Goal: Information Seeking & Learning: Learn about a topic

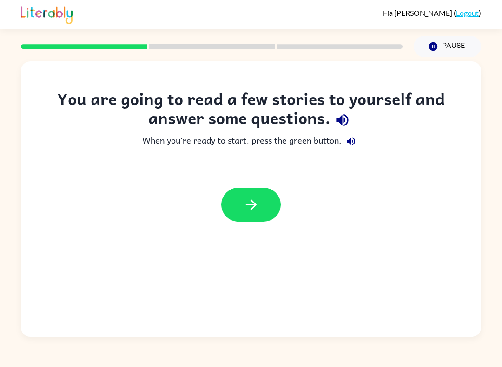
click at [251, 205] on icon "button" at bounding box center [251, 204] width 16 height 16
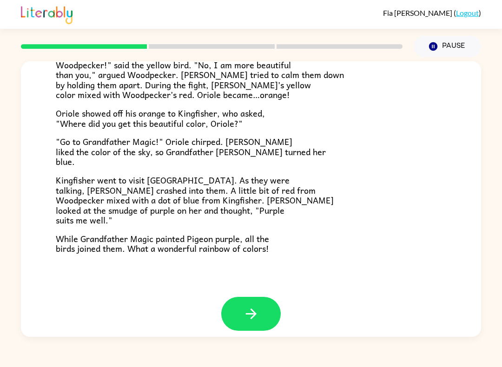
scroll to position [222, 0]
click at [259, 309] on button "button" at bounding box center [250, 314] width 59 height 34
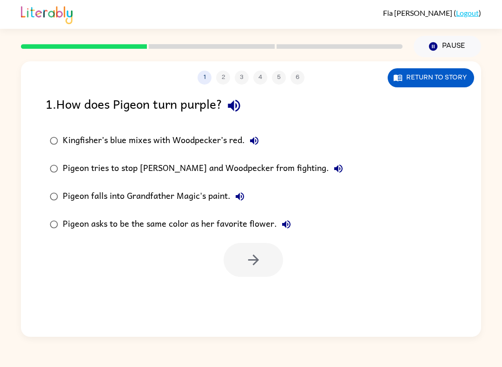
scroll to position [0, 0]
click at [463, 80] on button "Return to story" at bounding box center [430, 77] width 86 height 19
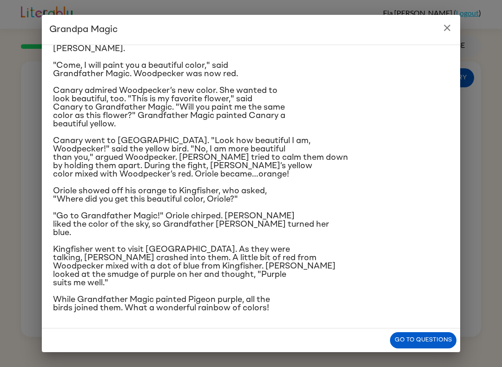
scroll to position [104, 0]
click at [438, 334] on button "Go to questions" at bounding box center [423, 340] width 66 height 16
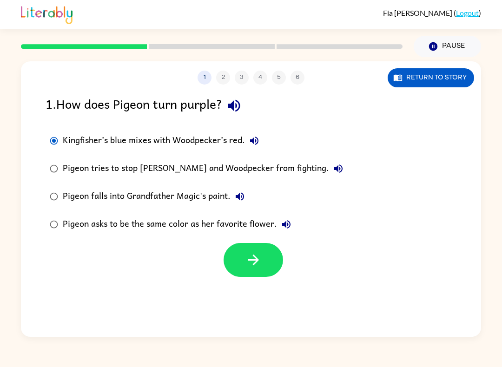
click at [255, 258] on icon "button" at bounding box center [253, 260] width 11 height 11
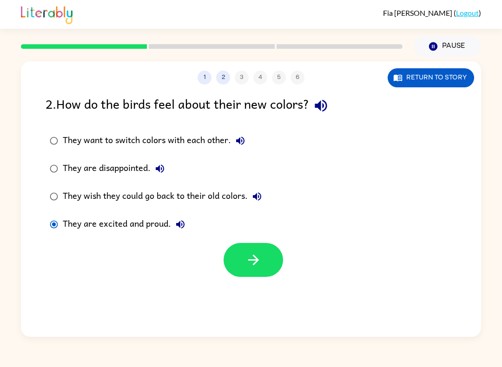
click at [266, 259] on button "button" at bounding box center [252, 260] width 59 height 34
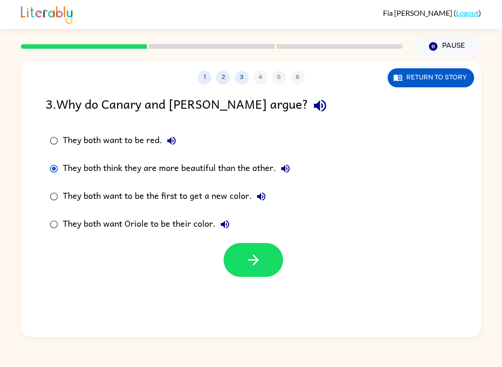
click at [262, 262] on button "button" at bounding box center [252, 260] width 59 height 34
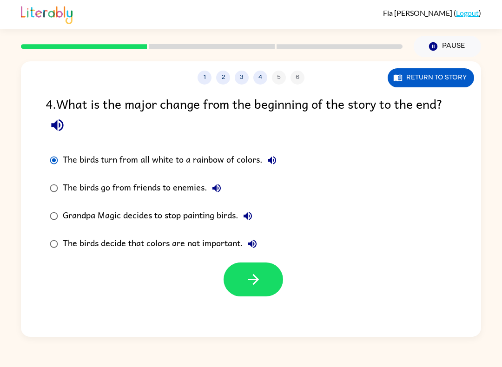
click at [258, 275] on icon "button" at bounding box center [253, 279] width 16 height 16
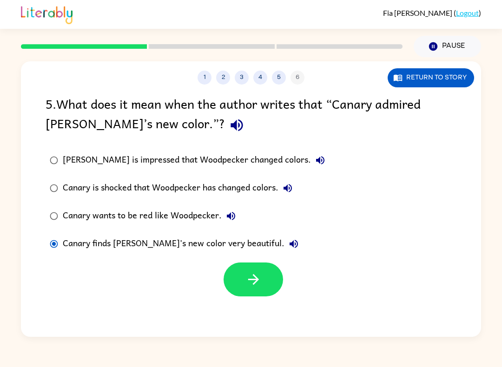
click at [256, 295] on button "button" at bounding box center [252, 279] width 59 height 34
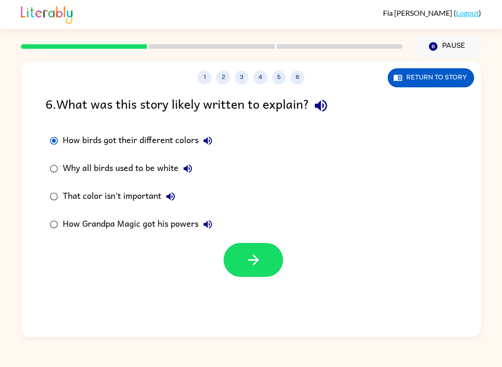
click at [274, 262] on button "button" at bounding box center [252, 260] width 59 height 34
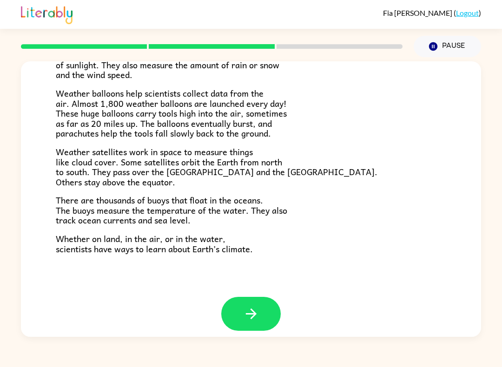
scroll to position [241, 0]
click at [258, 306] on icon "button" at bounding box center [251, 314] width 16 height 16
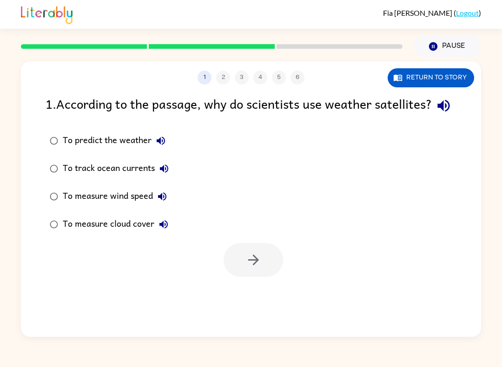
click at [446, 80] on button "Return to story" at bounding box center [430, 77] width 86 height 19
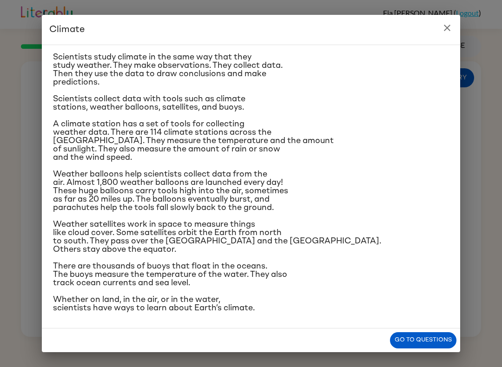
scroll to position [102, 0]
click at [440, 341] on button "Go to questions" at bounding box center [423, 340] width 66 height 16
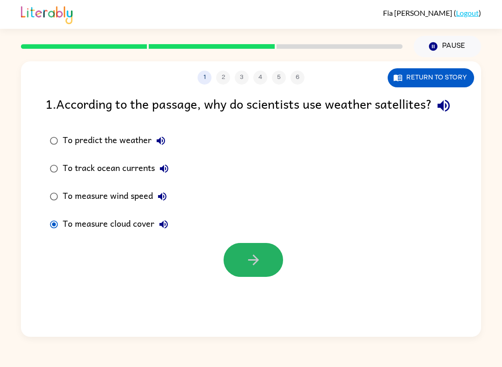
click at [268, 277] on button "button" at bounding box center [252, 260] width 59 height 34
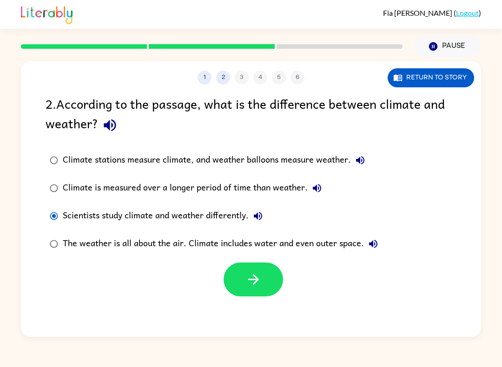
click at [252, 284] on icon "button" at bounding box center [253, 279] width 16 height 16
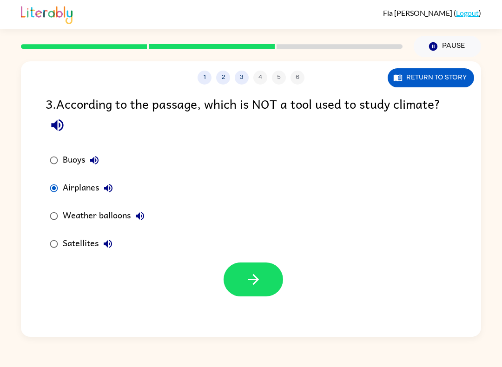
click at [265, 296] on button "button" at bounding box center [252, 279] width 59 height 34
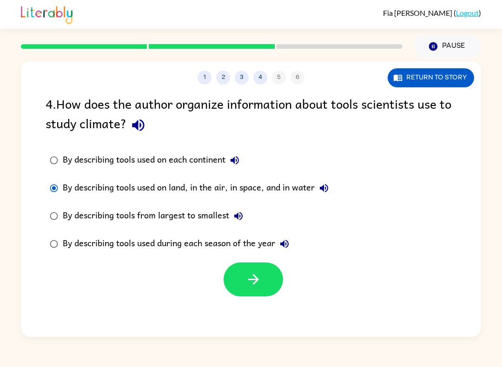
click at [268, 281] on button "button" at bounding box center [252, 279] width 59 height 34
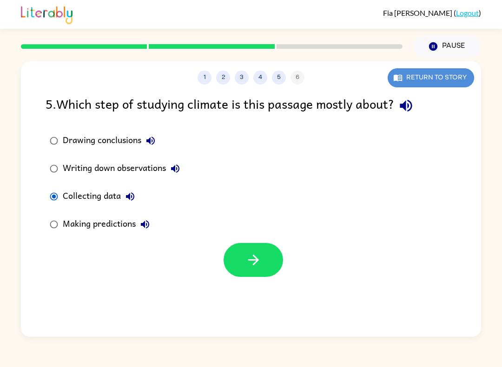
click at [457, 80] on button "Return to story" at bounding box center [430, 77] width 86 height 19
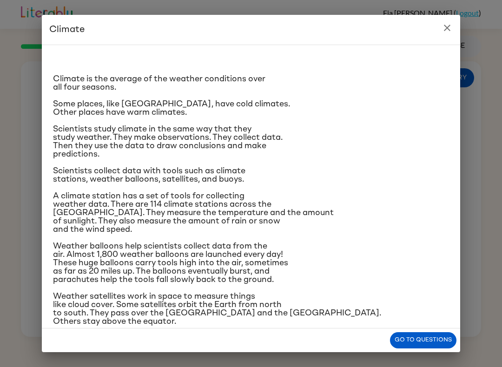
click at [432, 340] on button "Go to questions" at bounding box center [423, 340] width 66 height 16
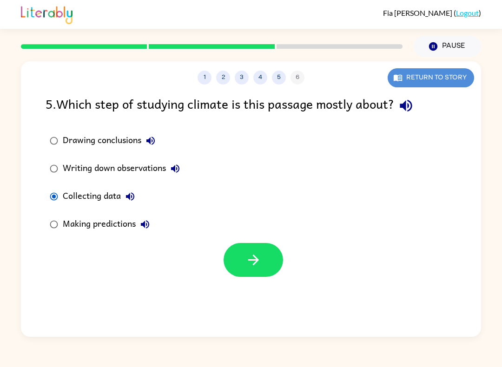
click at [442, 76] on button "Return to story" at bounding box center [430, 77] width 86 height 19
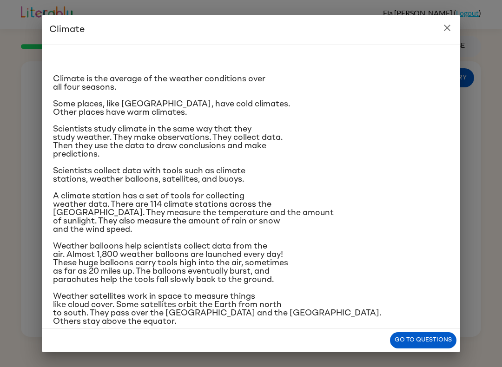
click at [451, 30] on icon "close" at bounding box center [446, 27] width 11 height 11
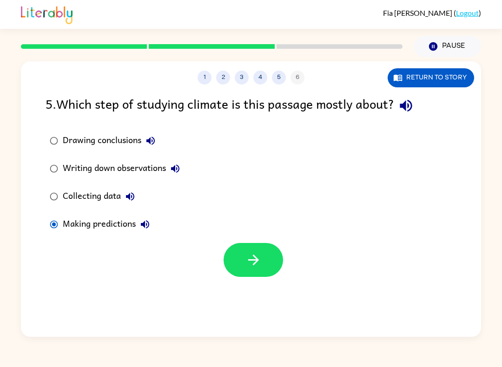
click at [67, 170] on div "Writing down observations" at bounding box center [124, 168] width 122 height 19
click at [254, 268] on icon "button" at bounding box center [253, 260] width 16 height 16
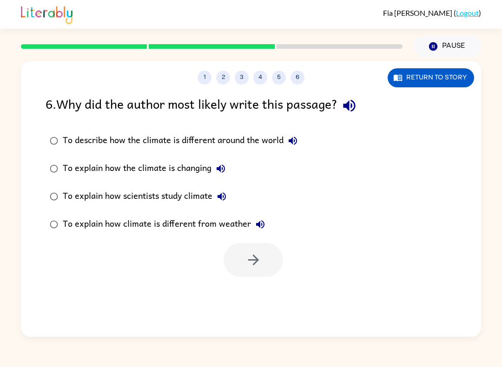
click at [260, 262] on div at bounding box center [252, 260] width 59 height 34
click at [254, 262] on icon "button" at bounding box center [253, 260] width 16 height 16
